Goal: Task Accomplishment & Management: Manage account settings

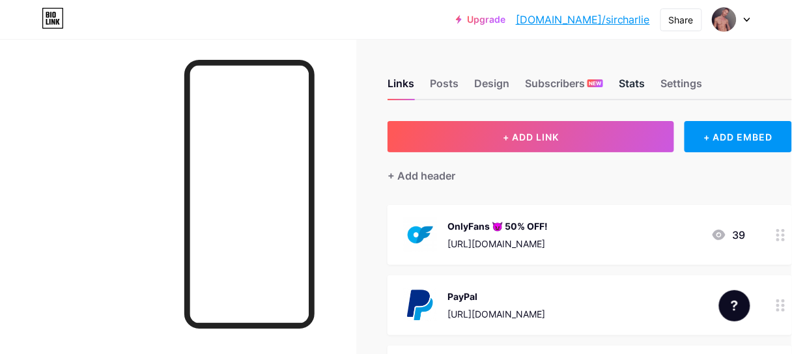
click at [637, 81] on div "Stats" at bounding box center [632, 87] width 26 height 23
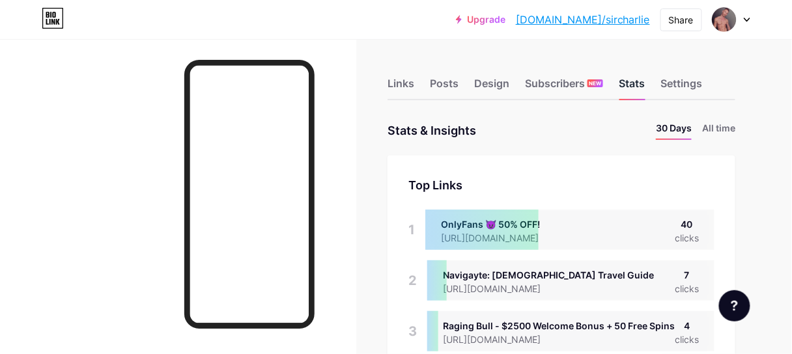
scroll to position [354, 792]
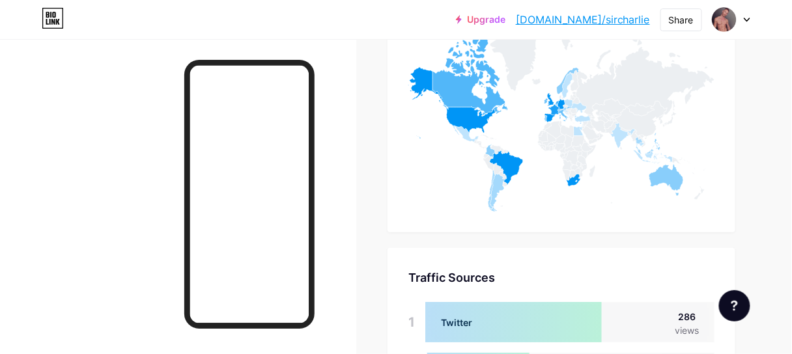
scroll to position [938, 0]
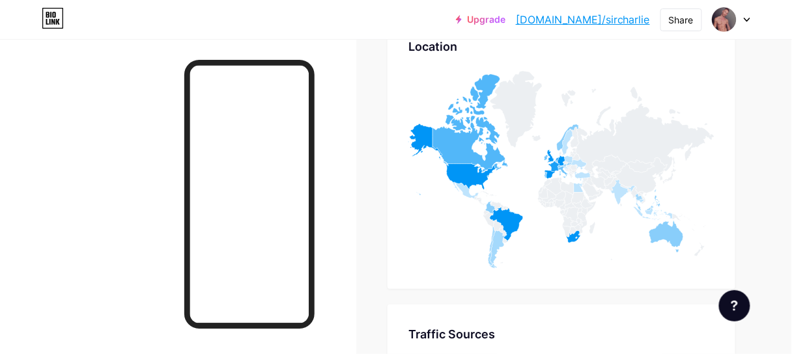
click at [94, 132] on div at bounding box center [178, 216] width 356 height 354
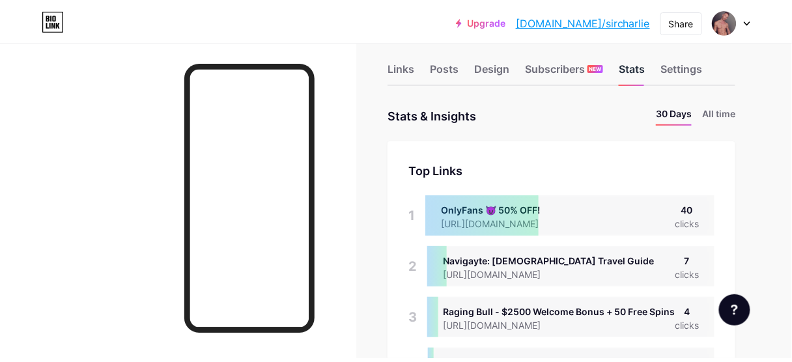
scroll to position [0, 0]
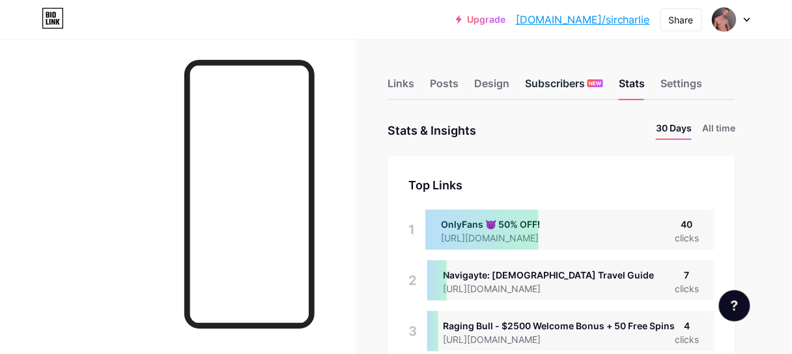
click at [584, 85] on div "Subscribers NEW" at bounding box center [564, 87] width 78 height 23
